Goal: Information Seeking & Learning: Learn about a topic

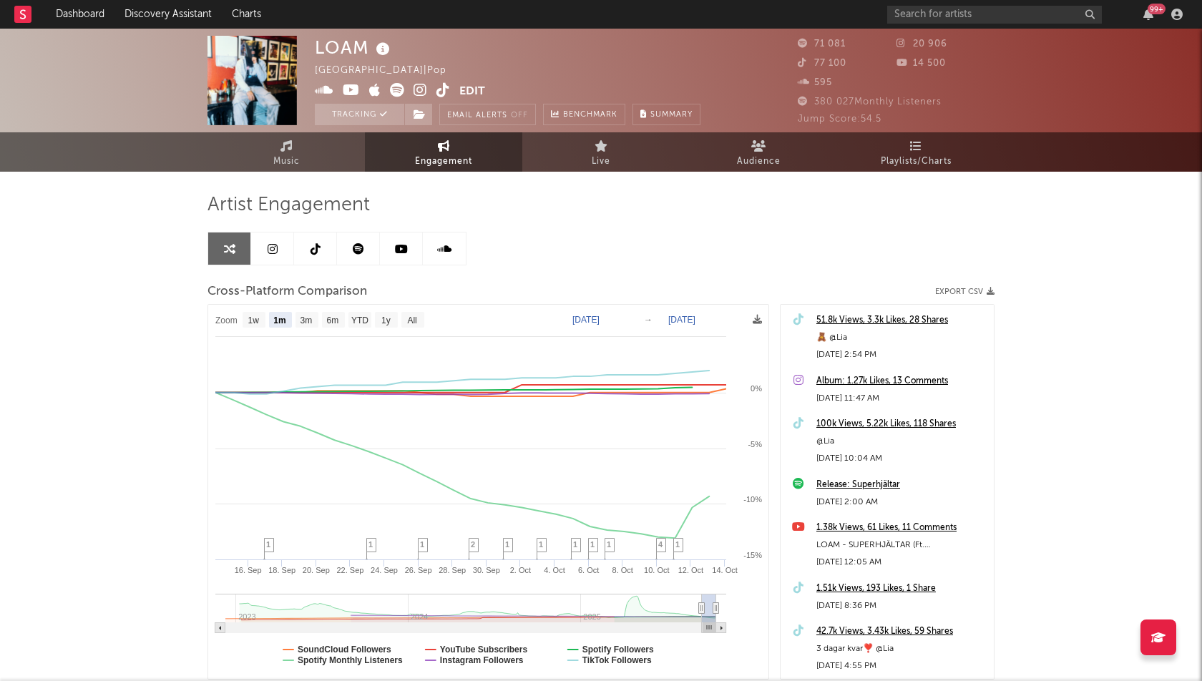
select select "1m"
click at [87, 3] on link "Dashboard" at bounding box center [80, 14] width 69 height 29
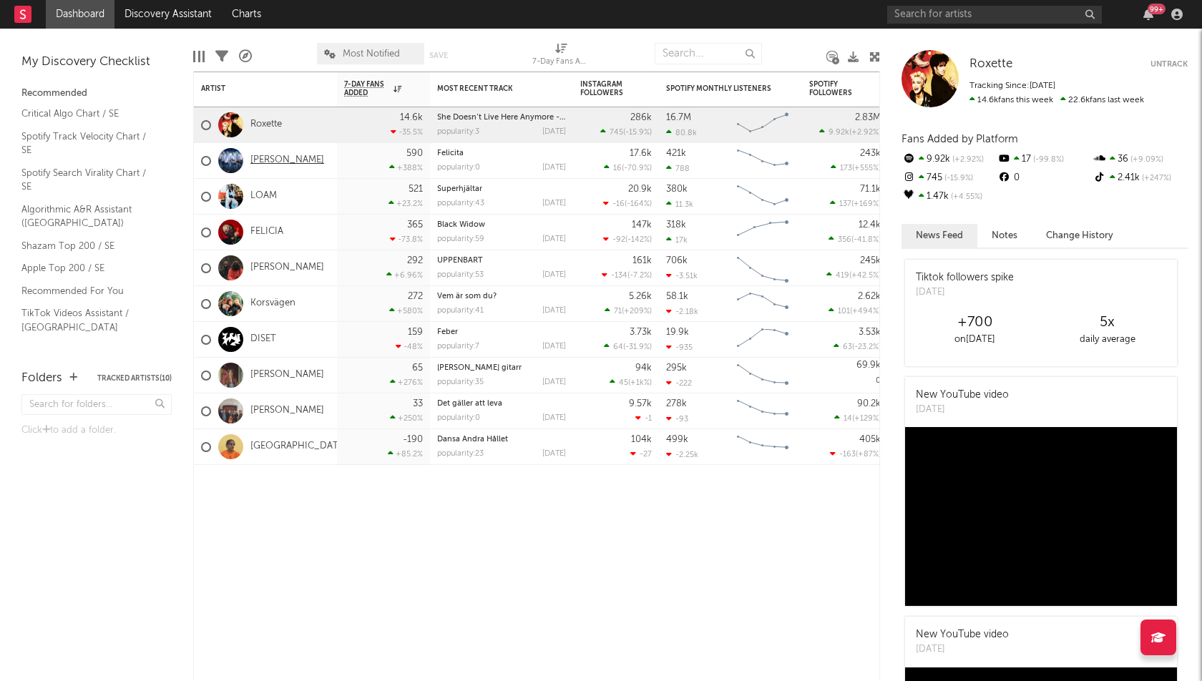
click at [278, 157] on link "[PERSON_NAME]" at bounding box center [287, 161] width 74 height 12
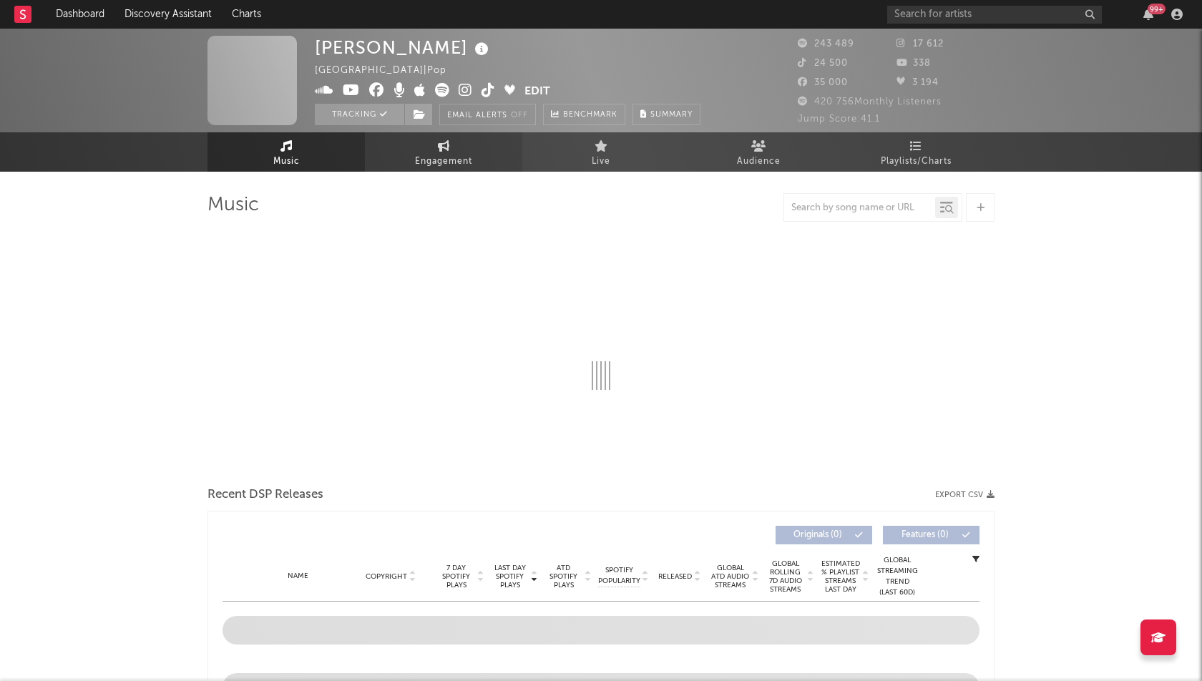
select select "6m"
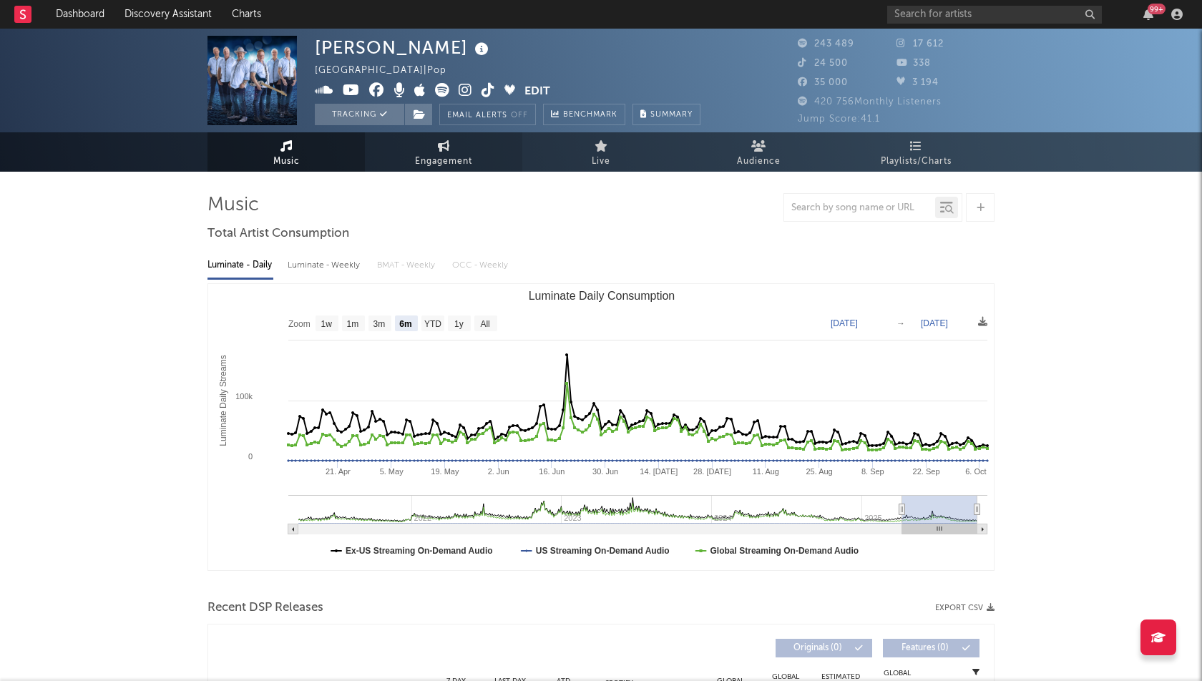
select select "6m"
click at [444, 157] on span "Engagement" at bounding box center [443, 161] width 57 height 17
select select "1w"
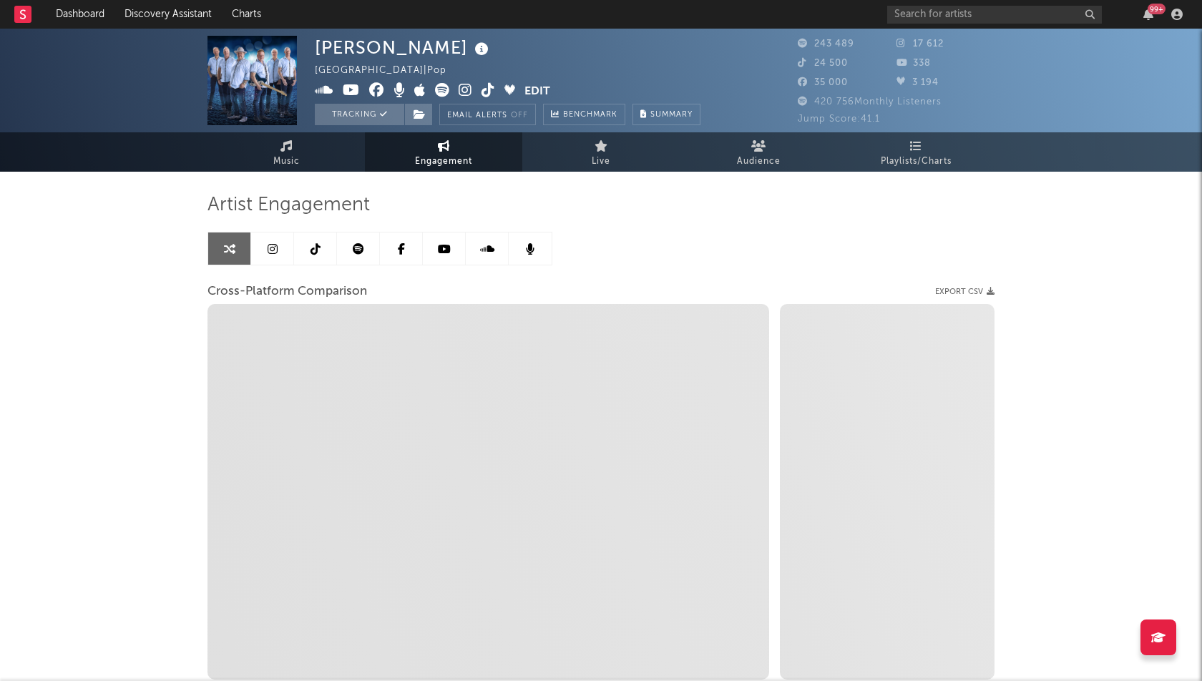
select select "1m"
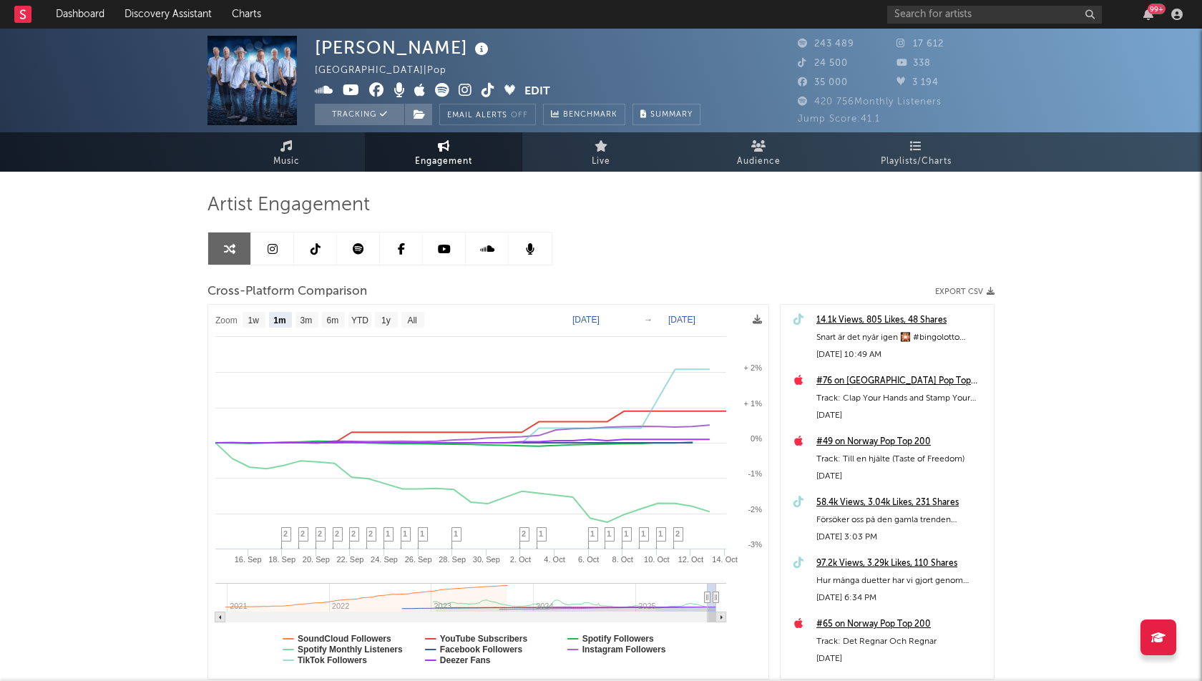
click at [610, 311] on rect at bounding box center [488, 492] width 561 height 375
click at [600, 319] on text "[DATE]" at bounding box center [585, 320] width 27 height 10
click at [628, 317] on input "[DATE]" at bounding box center [595, 320] width 67 height 14
type input "[DATE]"
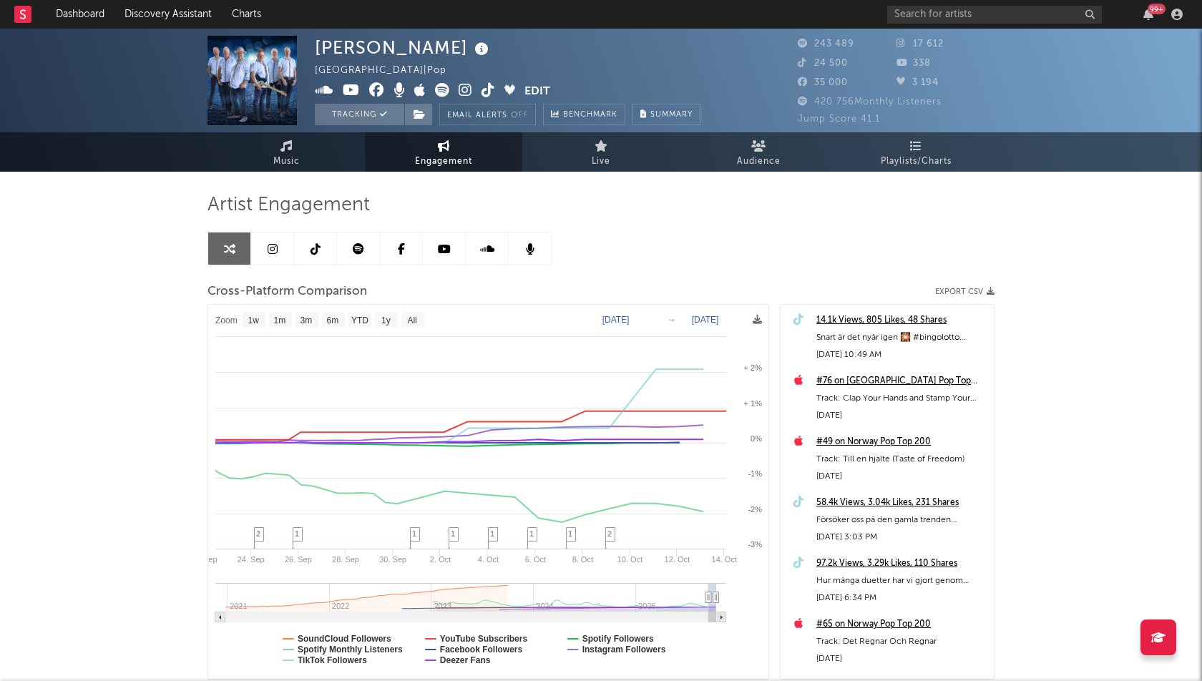
select select "1w"
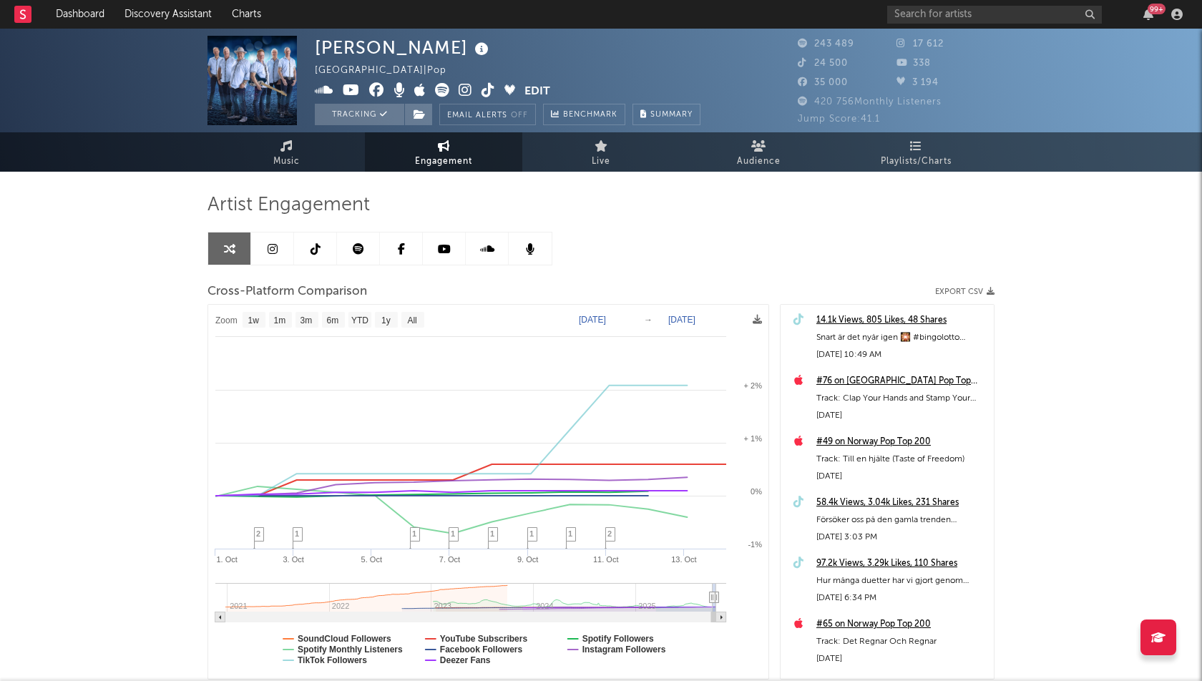
click at [36, 459] on div "[PERSON_NAME] Sweden | Pop Edit Tracking Email Alerts Off Benchmark Summary 243…" at bounding box center [601, 404] width 1202 height 751
click at [325, 248] on link at bounding box center [315, 249] width 43 height 32
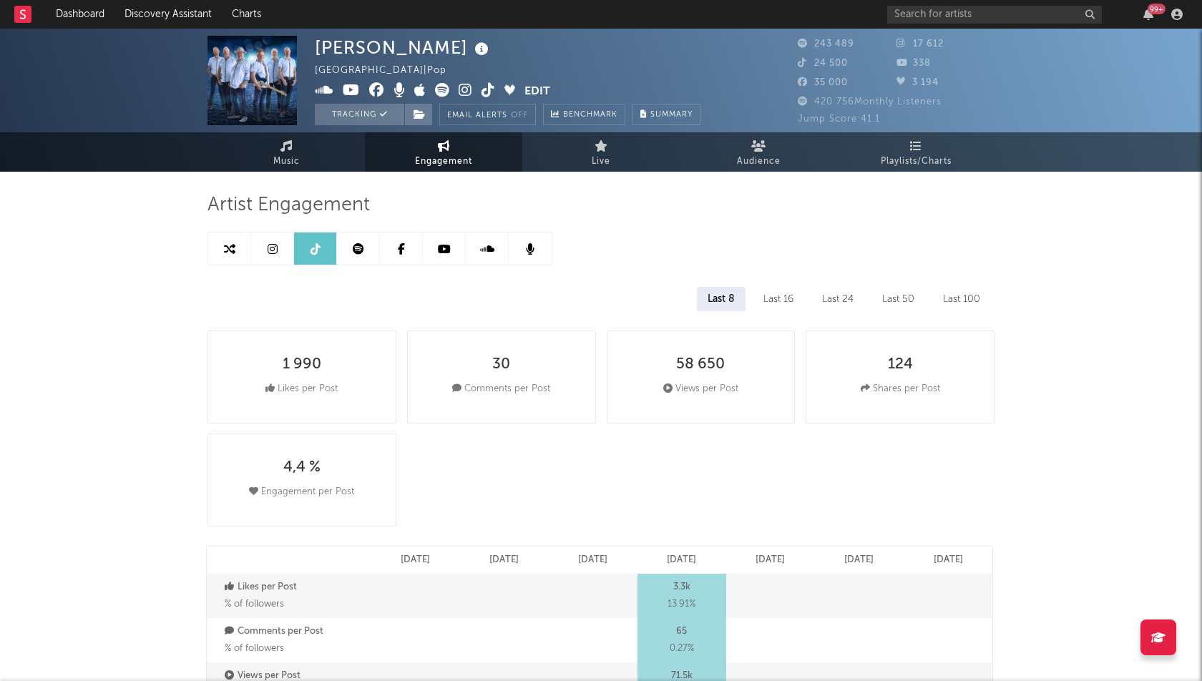
select select "6m"
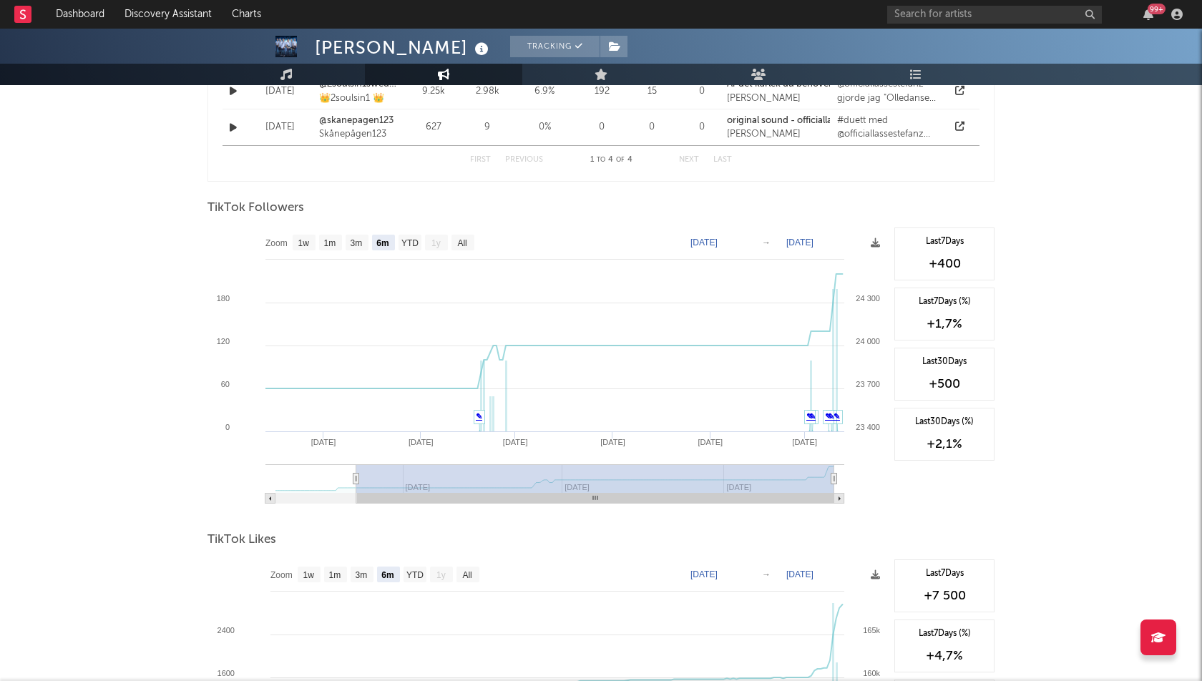
scroll to position [1183, 0]
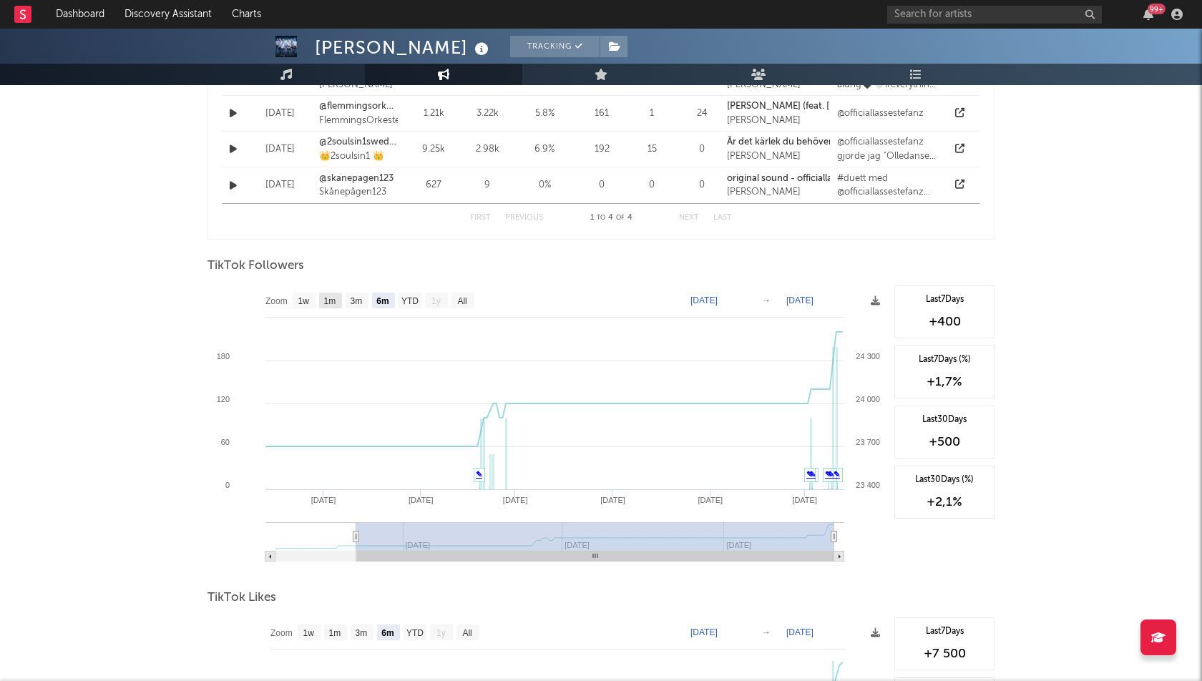
click at [328, 293] on rect at bounding box center [330, 301] width 23 height 16
select select "1m"
type input "[DATE]"
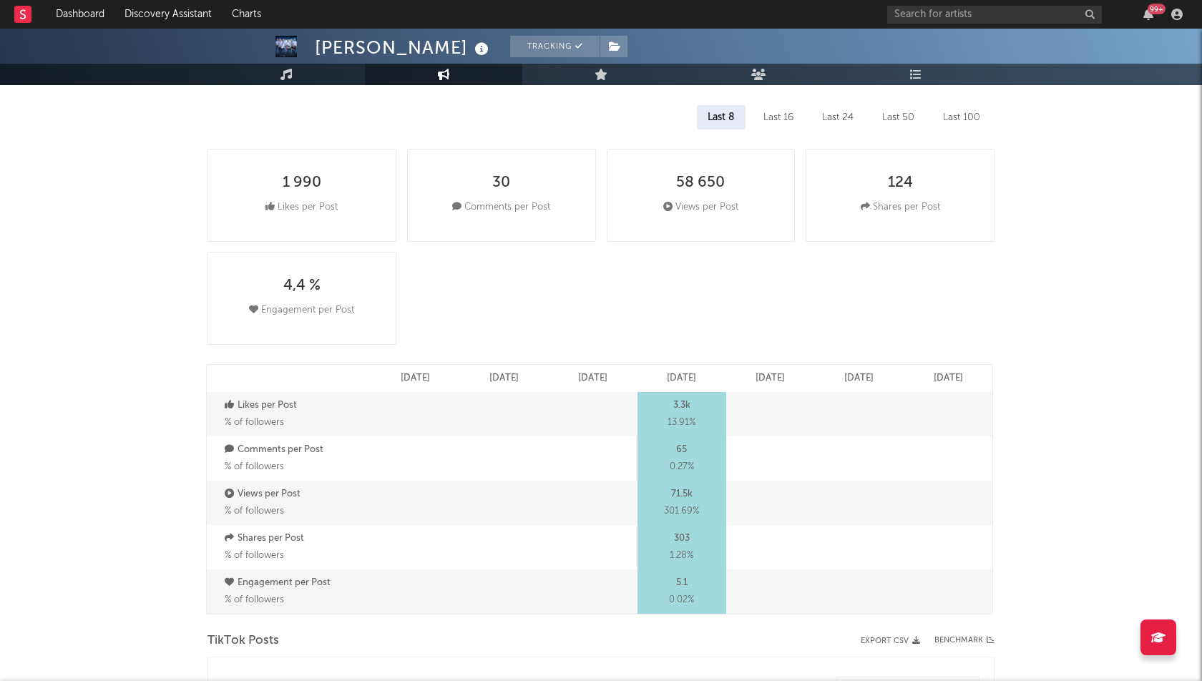
scroll to position [0, 0]
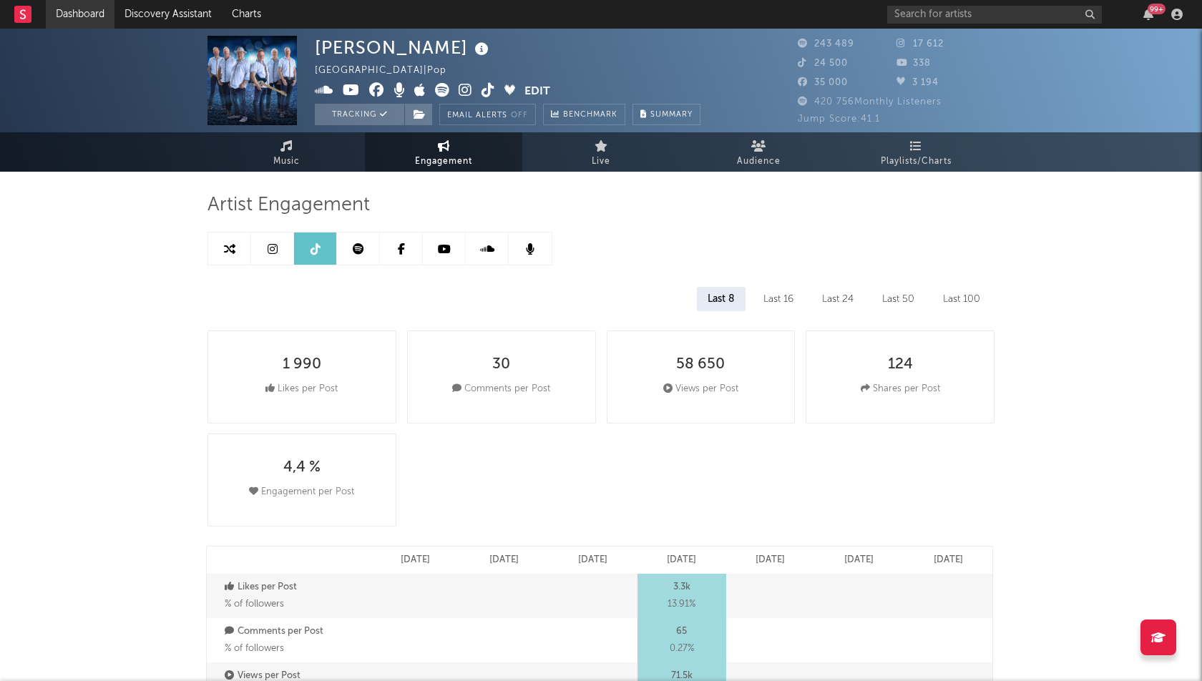
click at [66, 5] on link "Dashboard" at bounding box center [80, 14] width 69 height 29
